Goal: Information Seeking & Learning: Learn about a topic

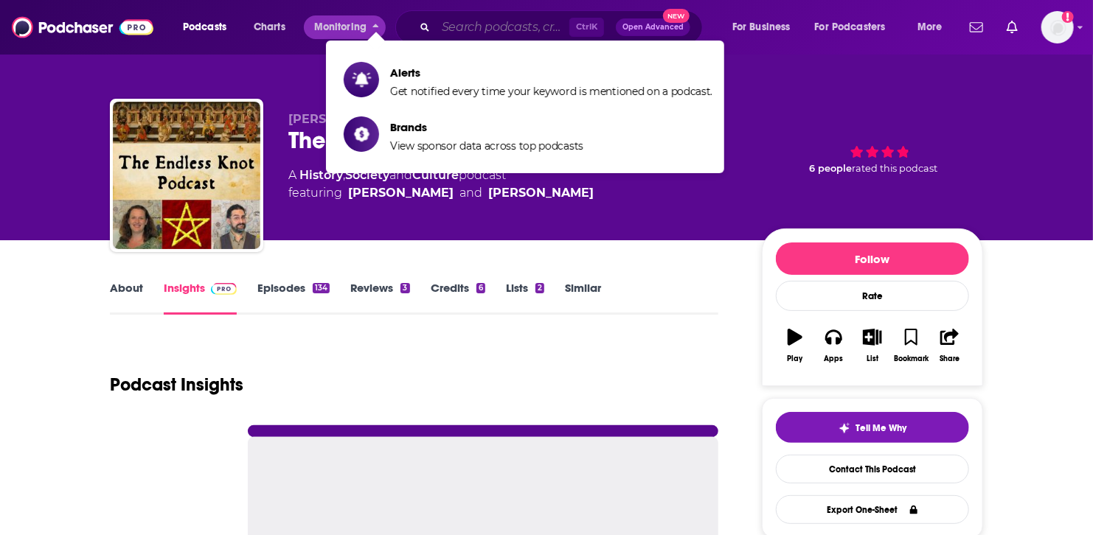
click at [466, 36] on input "Search podcasts, credits, & more..." at bounding box center [502, 27] width 133 height 24
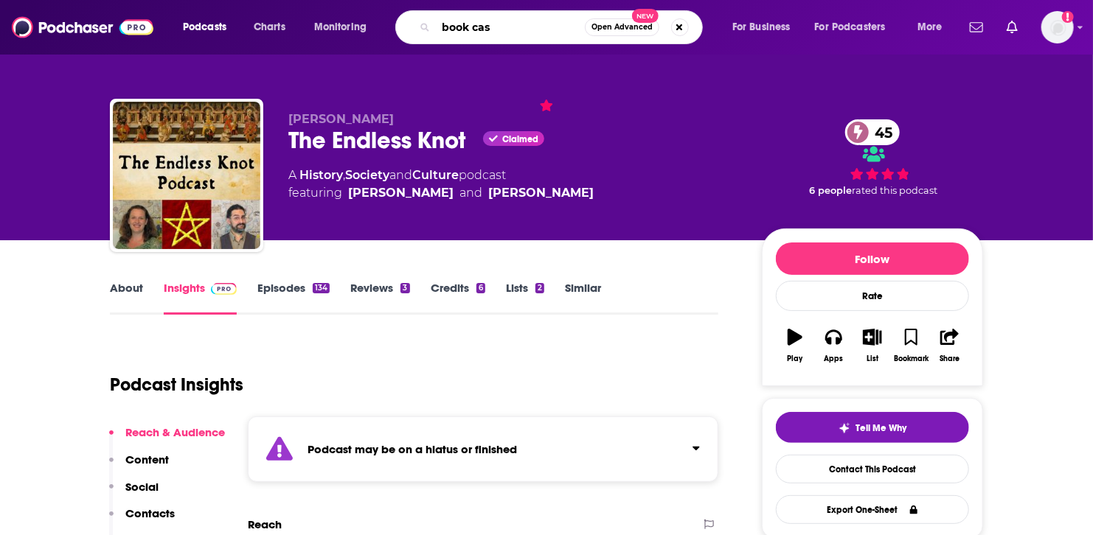
type input "book case"
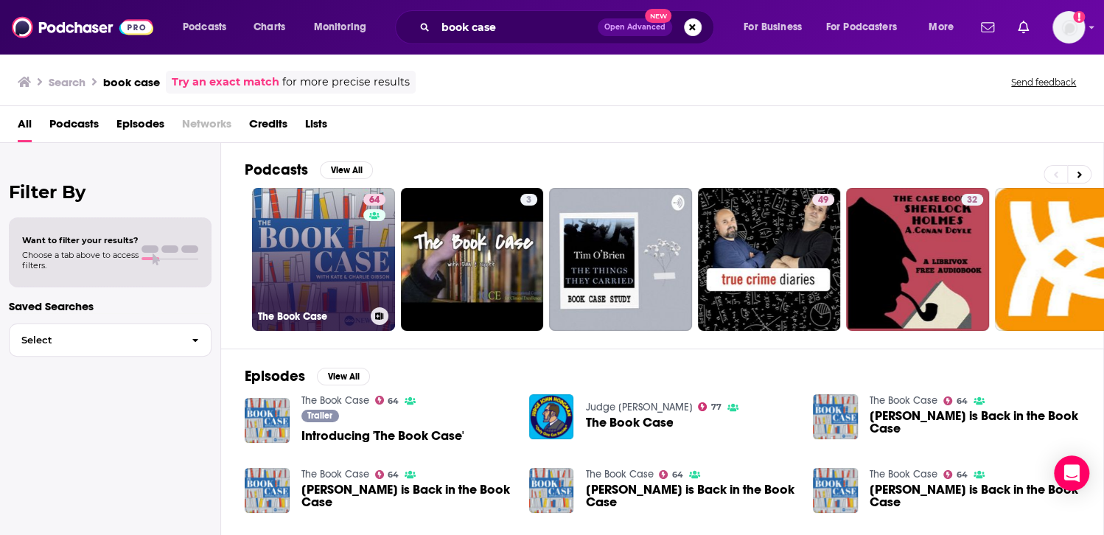
click at [339, 243] on link "64 The Book Case" at bounding box center [323, 259] width 143 height 143
